Goal: Information Seeking & Learning: Learn about a topic

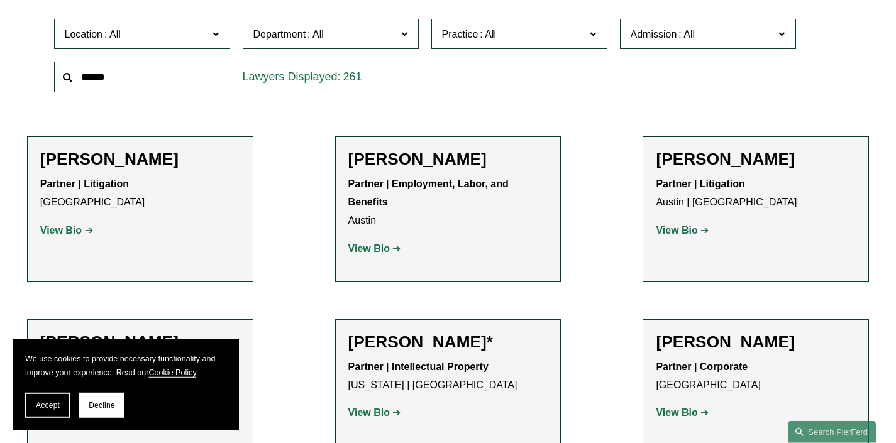
scroll to position [343, 0]
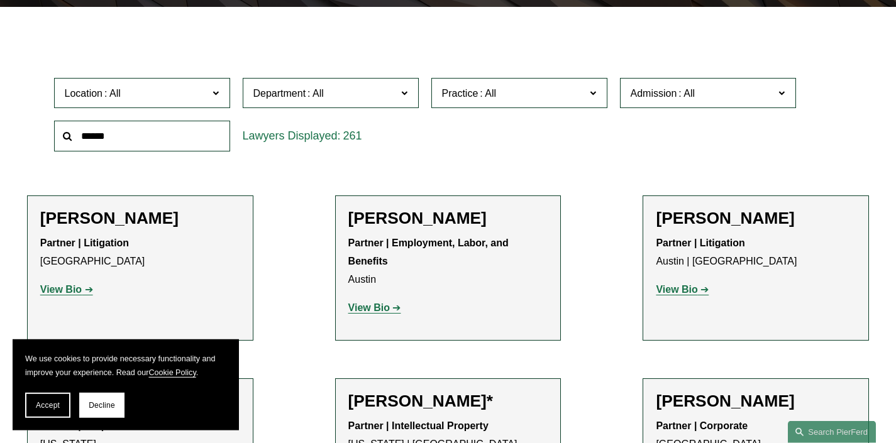
click at [594, 99] on span at bounding box center [593, 92] width 6 height 16
click at [109, 148] on input "text" at bounding box center [142, 136] width 176 height 31
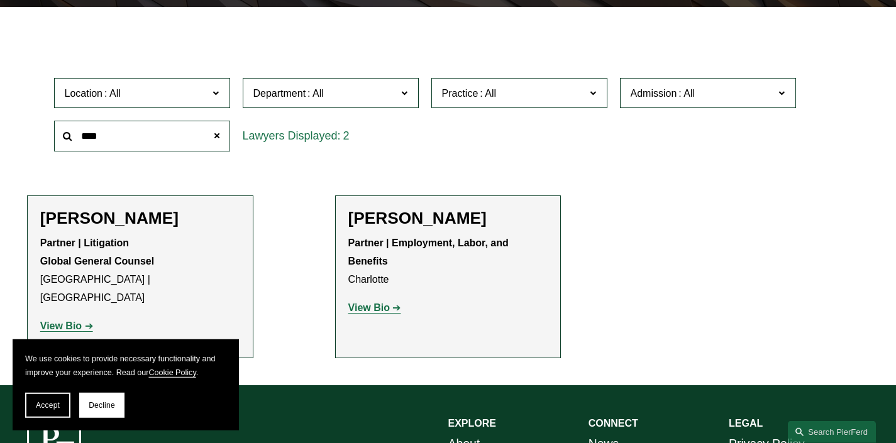
type input "****"
click at [377, 313] on strong "View Bio" at bounding box center [369, 308] width 42 height 11
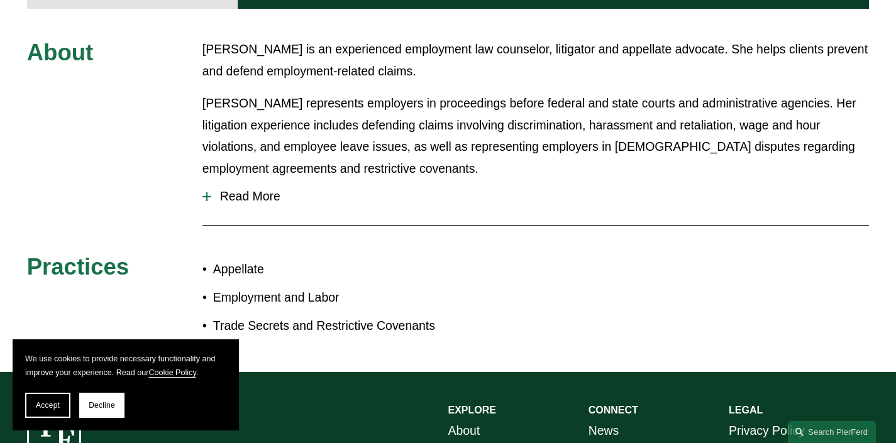
scroll to position [611, 0]
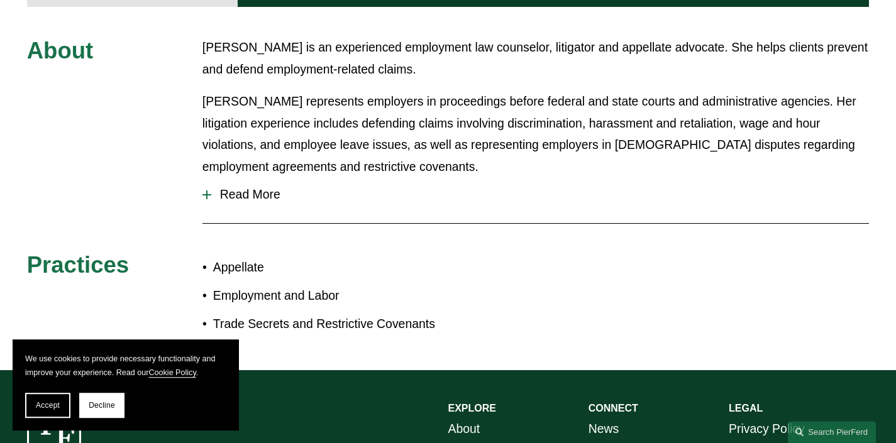
click at [272, 187] on span "Read More" at bounding box center [540, 194] width 658 height 14
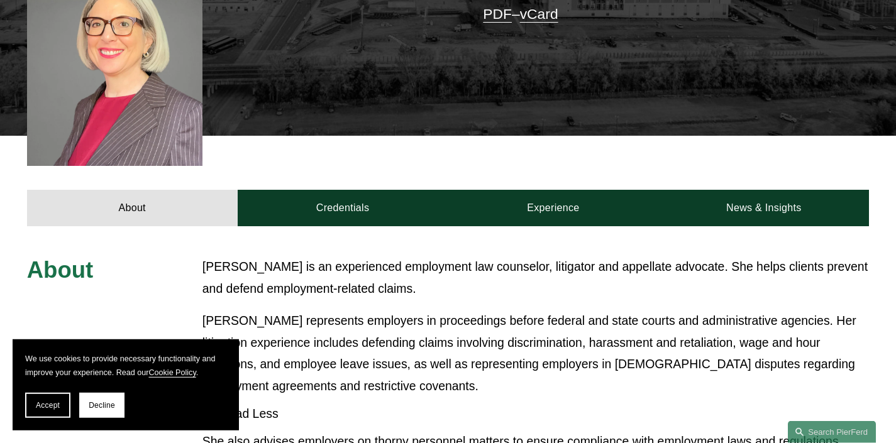
scroll to position [325, 0]
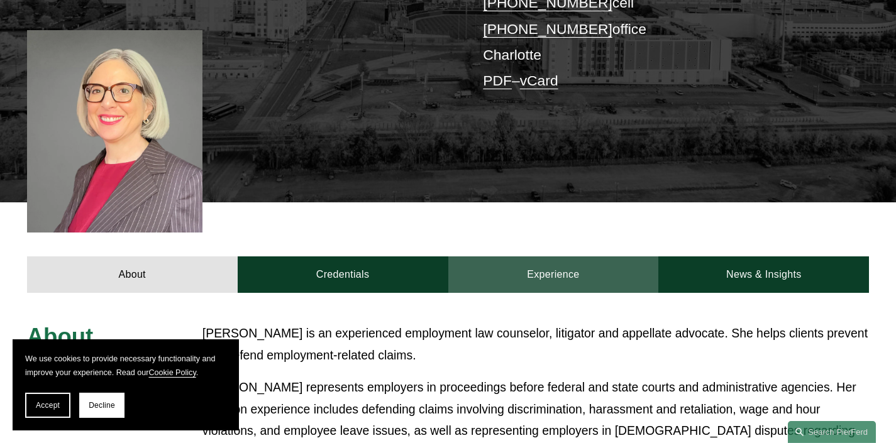
click at [544, 257] on link "Experience" at bounding box center [553, 275] width 211 height 36
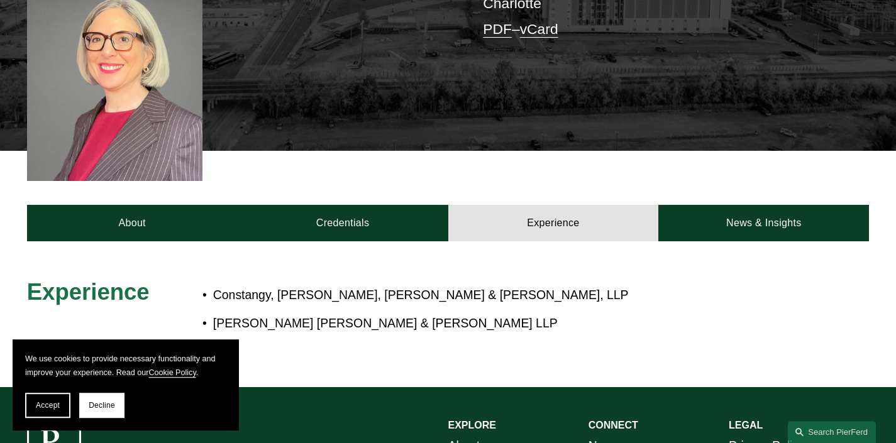
scroll to position [377, 0]
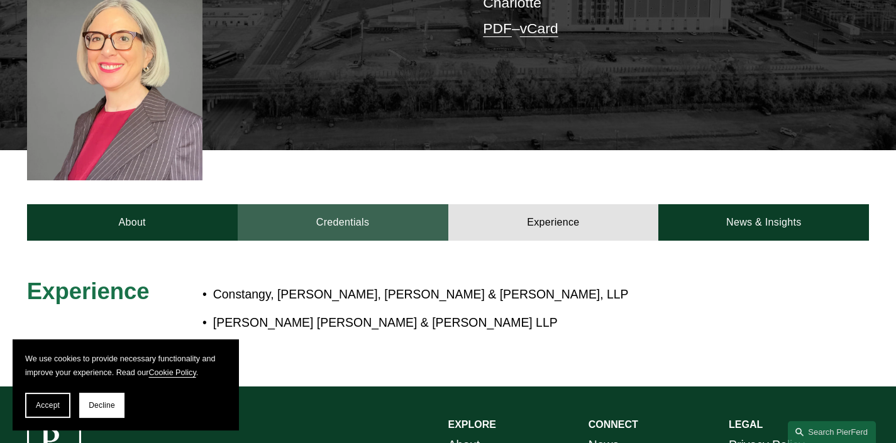
click at [375, 206] on link "Credentials" at bounding box center [343, 222] width 211 height 36
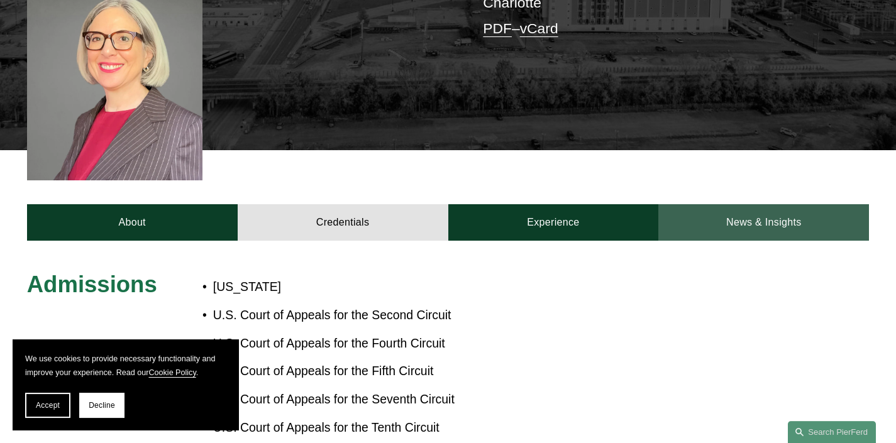
click at [780, 204] on link "News & Insights" at bounding box center [764, 222] width 211 height 36
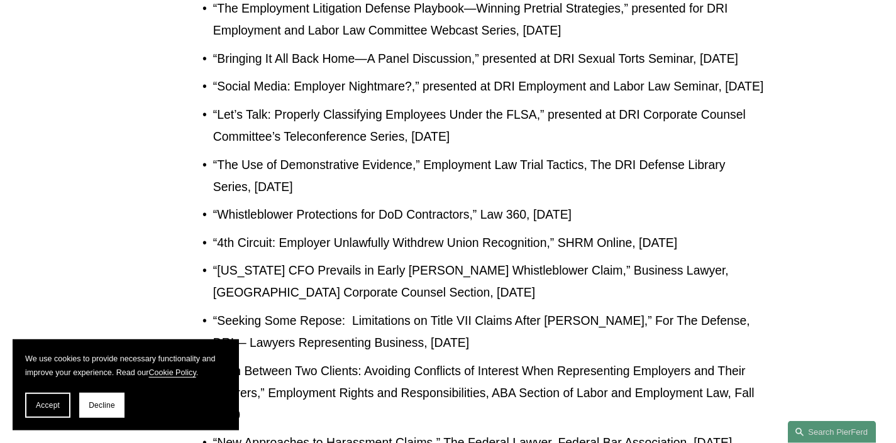
scroll to position [0, 0]
